Goal: Task Accomplishment & Management: Complete application form

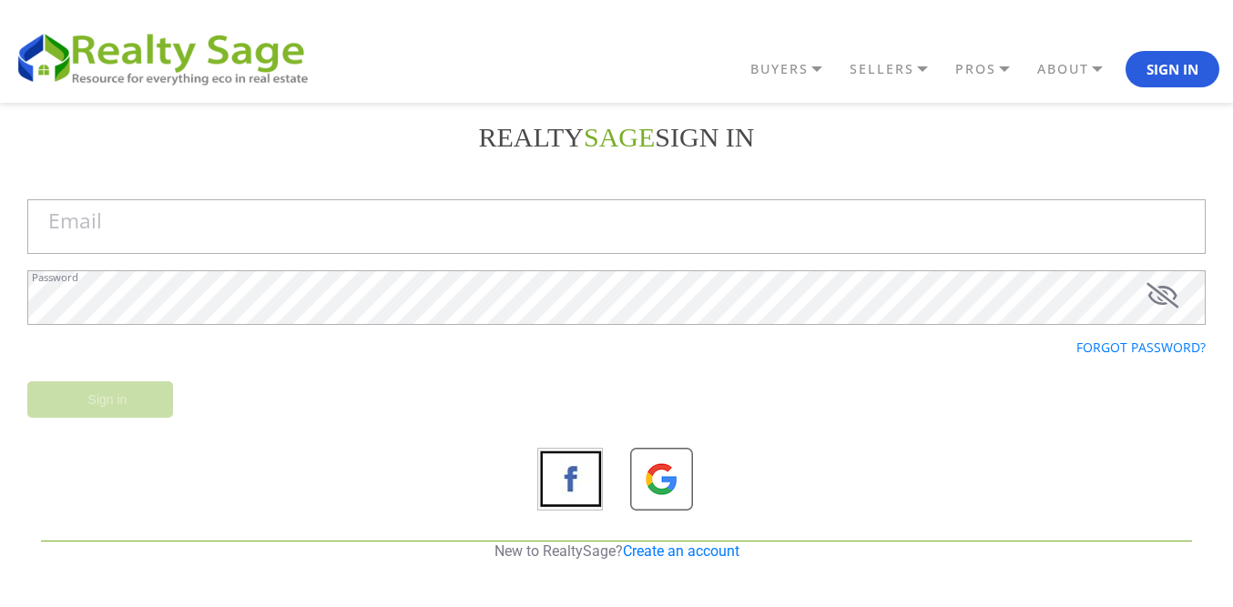
drag, startPoint x: 669, startPoint y: 564, endPoint x: 672, endPoint y: 551, distance: 13.0
click at [669, 562] on div "New to RealtySage? Create an account" at bounding box center [616, 560] width 1178 height 38
click at [672, 551] on link "Create an account" at bounding box center [681, 551] width 117 height 17
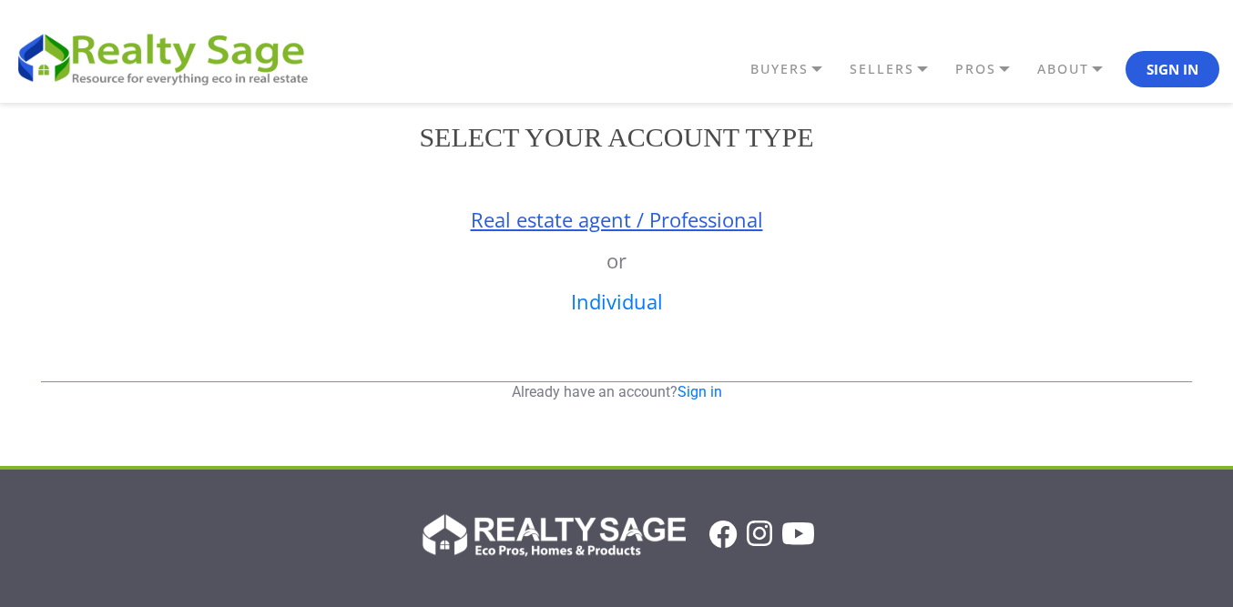
click at [625, 226] on link "Real estate agent / Professional" at bounding box center [617, 219] width 292 height 27
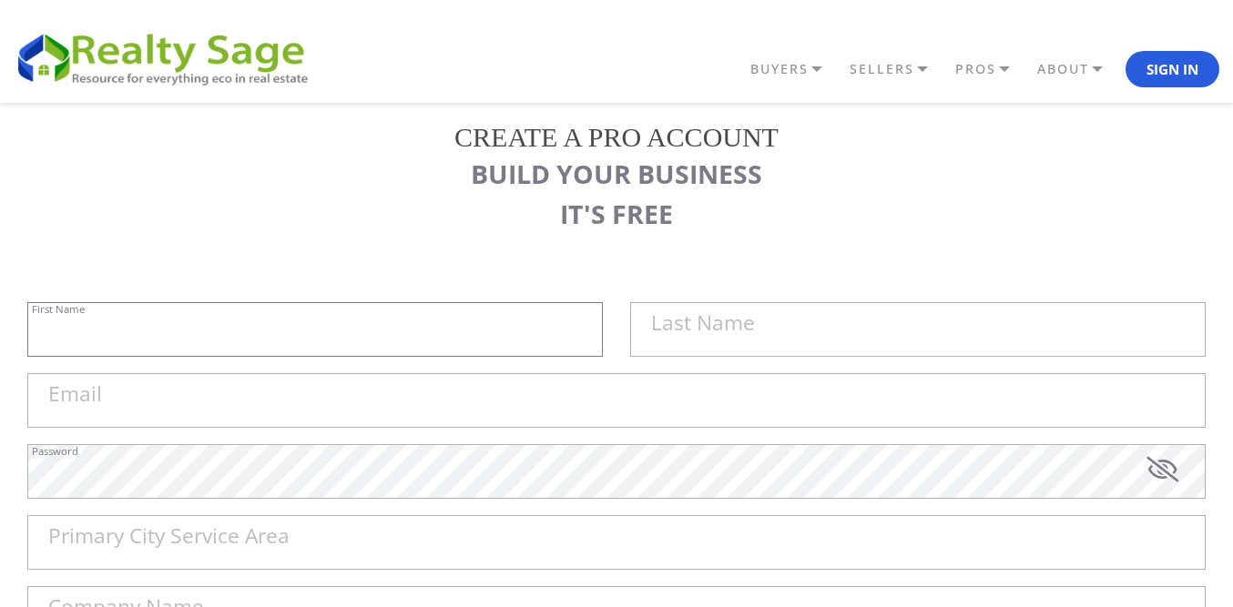
click at [311, 323] on input "First Name" at bounding box center [314, 329] width 575 height 55
paste input "Sell My House Fast [US_STATE] | As Is Cash Home Buyers [GEOGRAPHIC_DATA]"
type input "Sell My House Fast [US_STATE] |"
paste input "As Is Cash Home Buyers [GEOGRAPHIC_DATA]"
type input "As Is Cash Home Buyers [GEOGRAPHIC_DATA]"
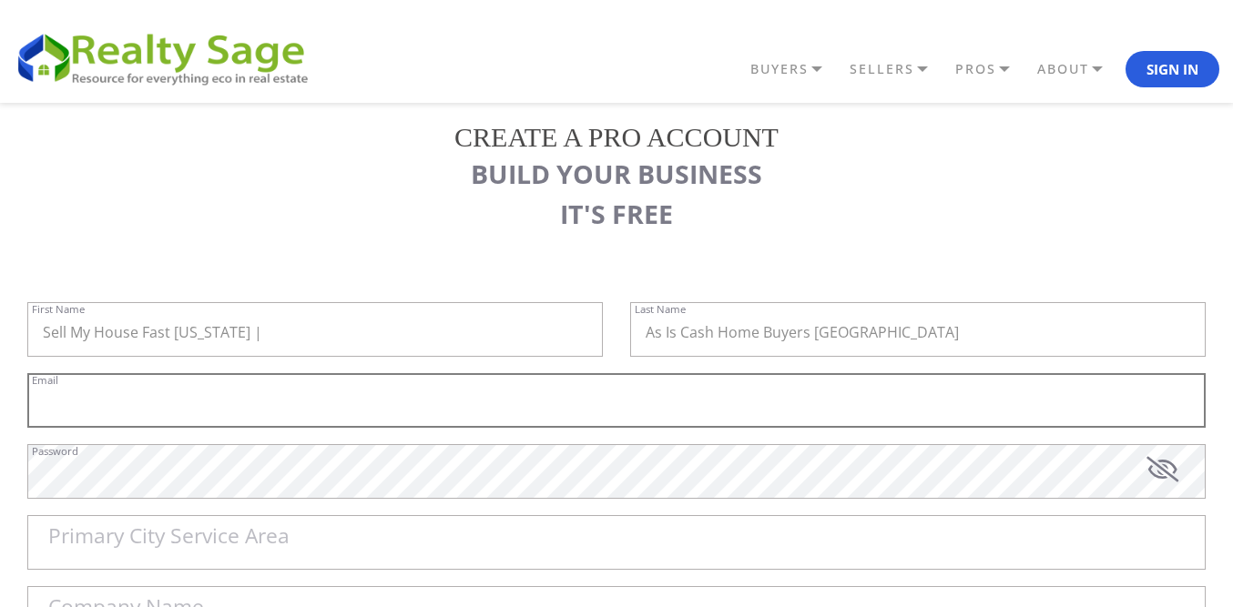
paste input "[EMAIL_ADDRESS][DOMAIN_NAME]"
type input "[EMAIL_ADDRESS][DOMAIN_NAME]"
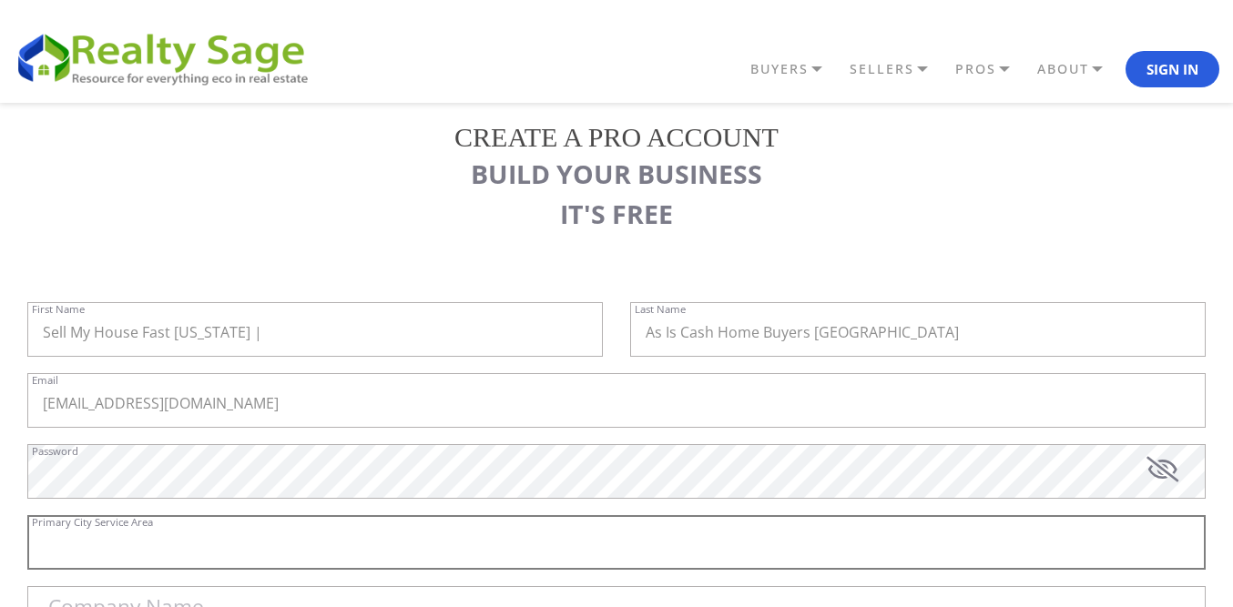
paste input "[GEOGRAPHIC_DATA]"
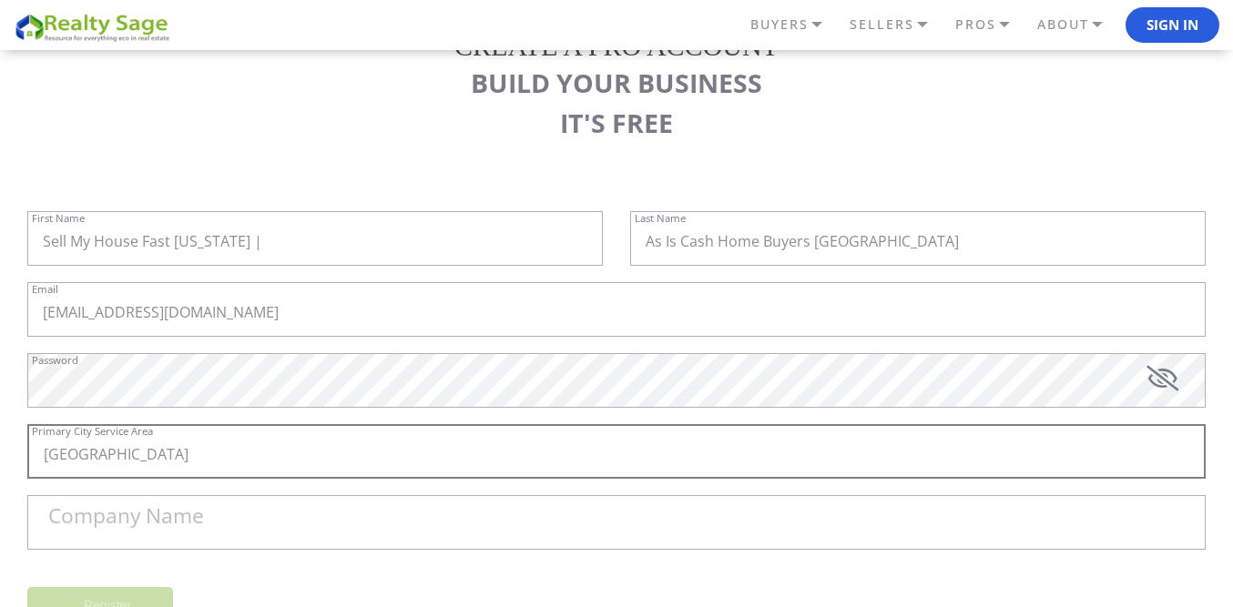
scroll to position [273, 0]
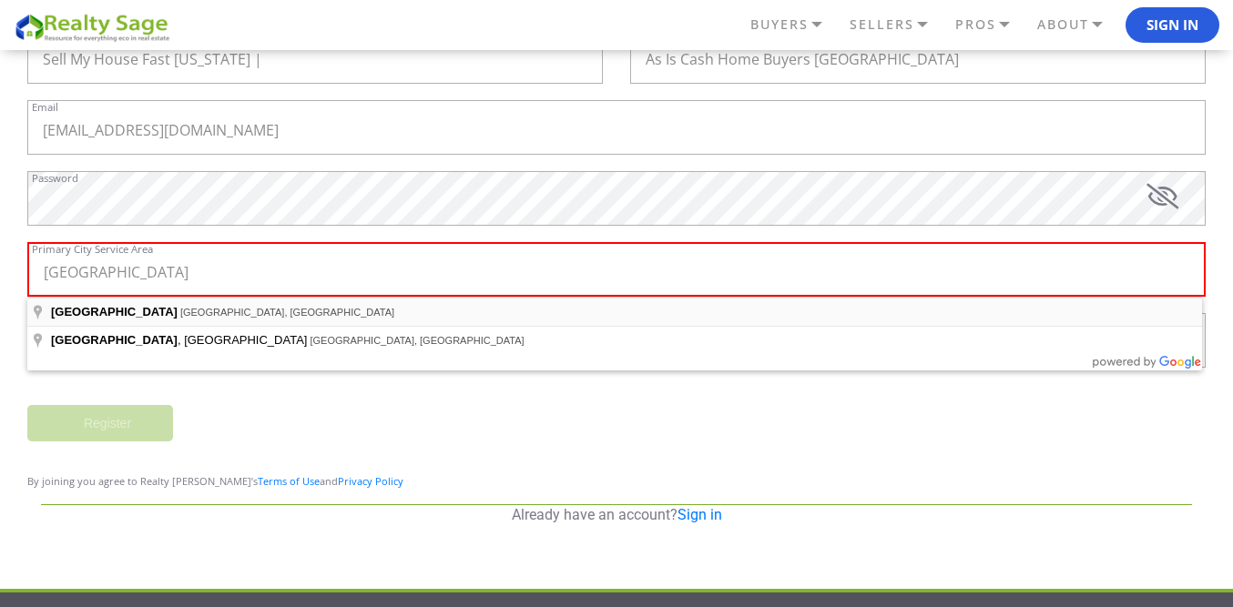
type input "[GEOGRAPHIC_DATA], [GEOGRAPHIC_DATA], [GEOGRAPHIC_DATA]"
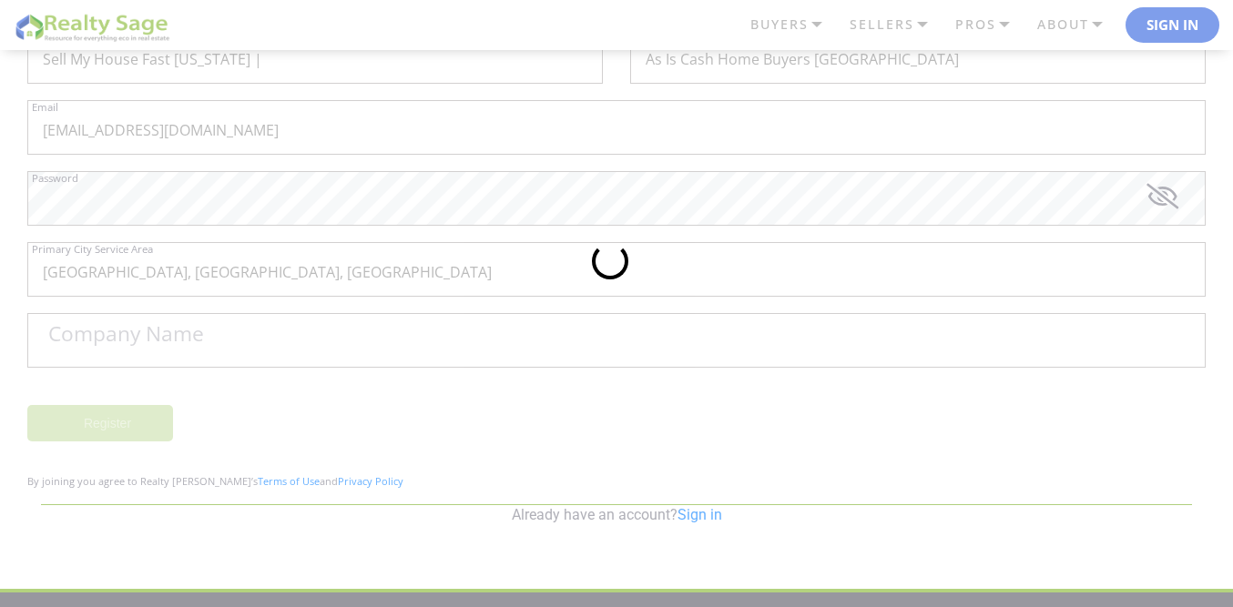
click at [162, 336] on div at bounding box center [616, 303] width 1233 height 607
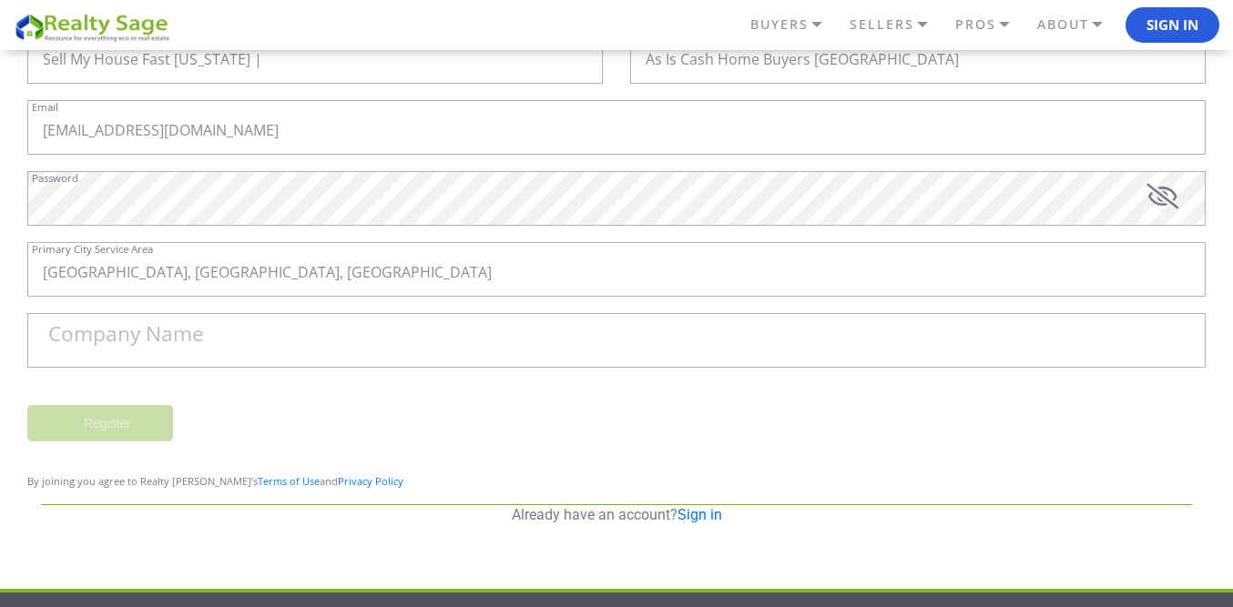
click at [165, 337] on label "Company Name" at bounding box center [126, 334] width 156 height 21
click at [165, 337] on input "Company Name" at bounding box center [616, 340] width 1178 height 55
paste input "Sell My House Fast [US_STATE] | As Is Cash Home Buyers [GEOGRAPHIC_DATA]"
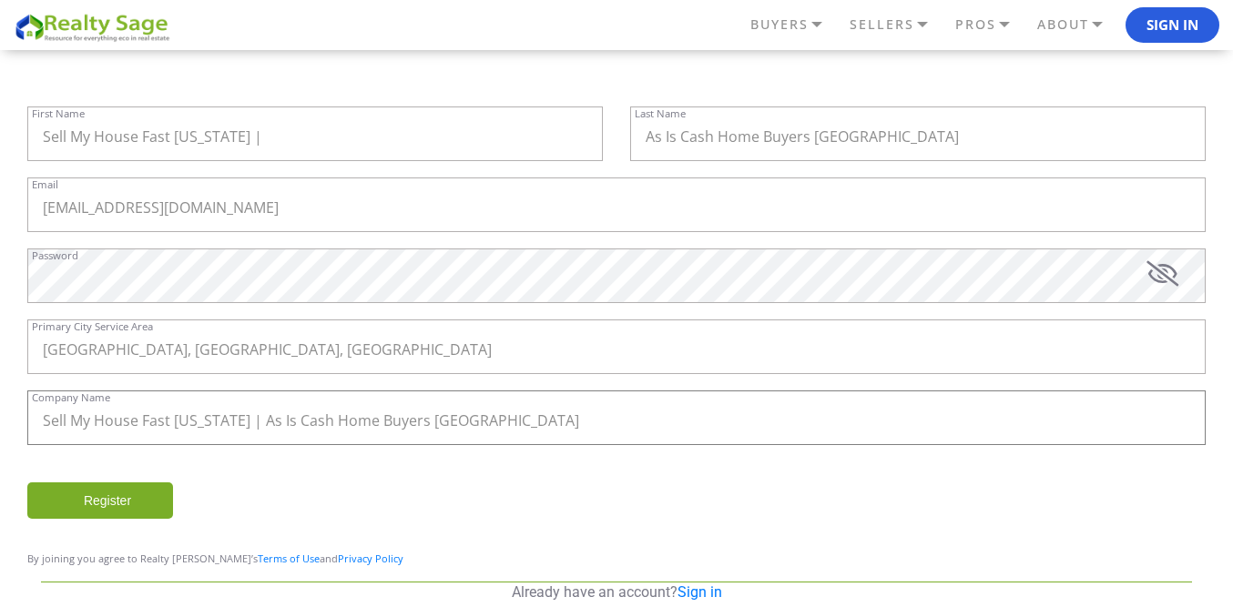
scroll to position [214, 0]
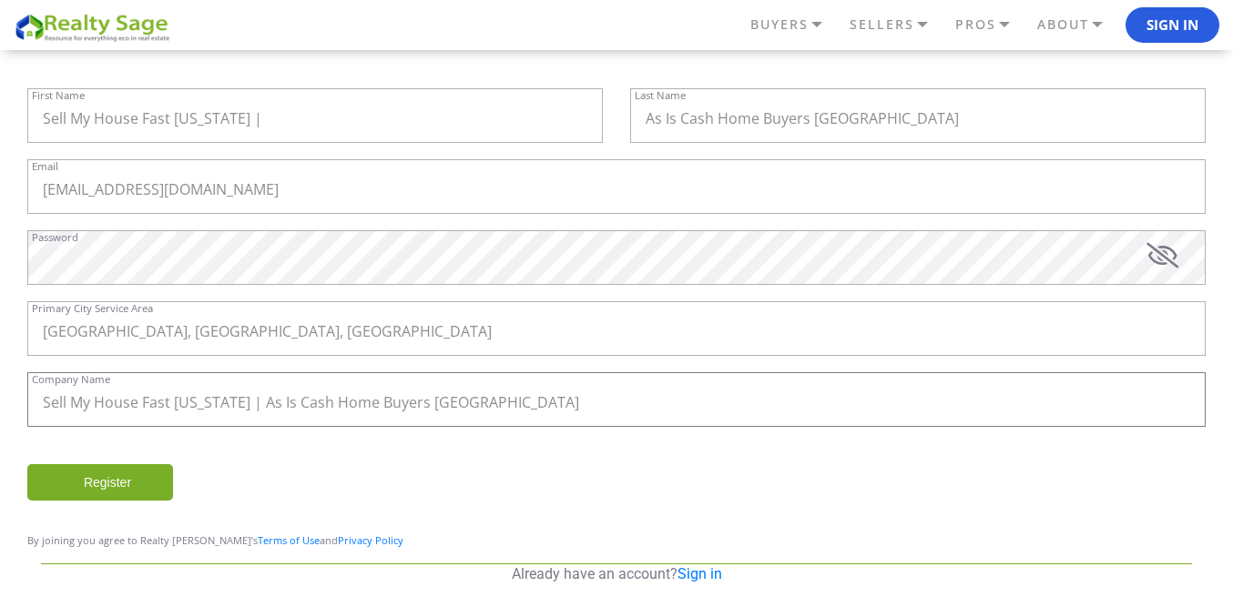
type input "Sell My House Fast [US_STATE] | As Is Cash Home Buyers [GEOGRAPHIC_DATA]"
click at [122, 476] on input "Register" at bounding box center [100, 482] width 146 height 36
